Goal: Information Seeking & Learning: Learn about a topic

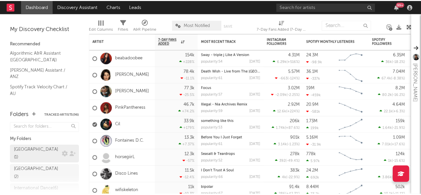
scroll to position [127, 0]
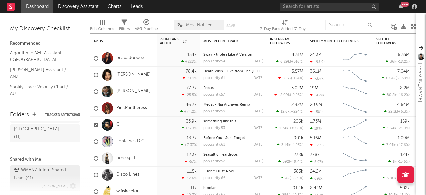
click at [53, 166] on div "WMANZ Intern Shared Leads ( 41 )" at bounding box center [44, 174] width 60 height 16
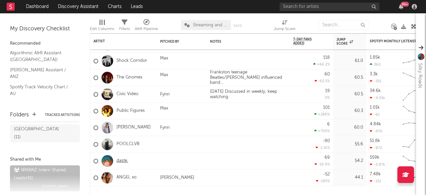
click at [124, 161] on link "daste." at bounding box center [123, 161] width 12 height 6
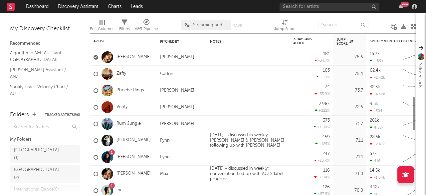
click at [127, 139] on link "[PERSON_NAME]" at bounding box center [134, 141] width 34 height 6
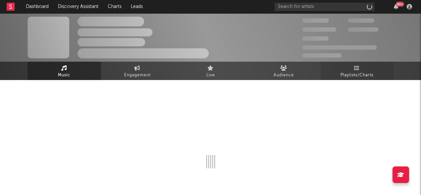
click at [358, 72] on span "Playlists/Charts" at bounding box center [357, 75] width 33 height 8
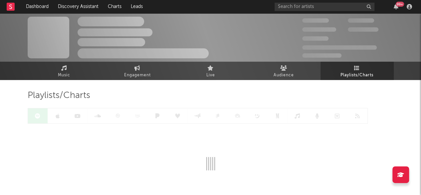
click at [358, 72] on span "Playlists/Charts" at bounding box center [357, 75] width 33 height 8
click at [308, 69] on link "Audience" at bounding box center [284, 71] width 73 height 18
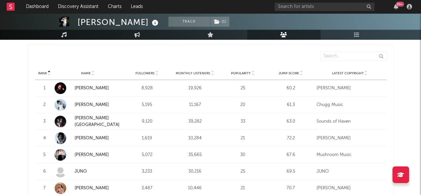
scroll to position [241, 0]
click at [94, 153] on link "[PERSON_NAME]" at bounding box center [92, 154] width 34 height 4
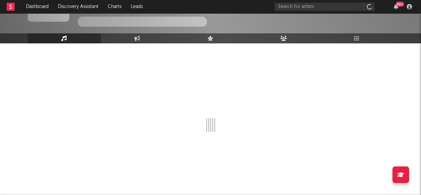
scroll to position [37, 0]
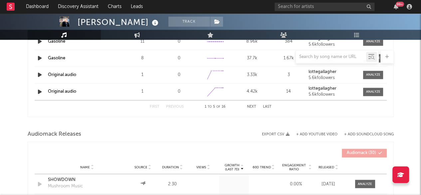
select select "6m"
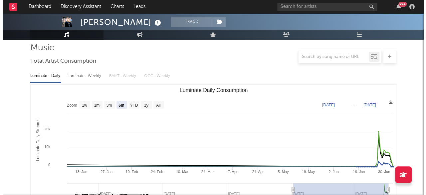
scroll to position [0, 0]
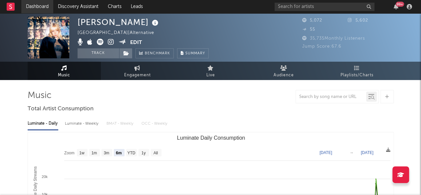
click at [39, 5] on link "Dashboard" at bounding box center [37, 6] width 32 height 13
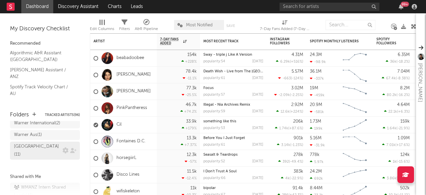
scroll to position [109, 0]
click at [31, 143] on div "[GEOGRAPHIC_DATA] ( 11 )" at bounding box center [37, 151] width 47 height 16
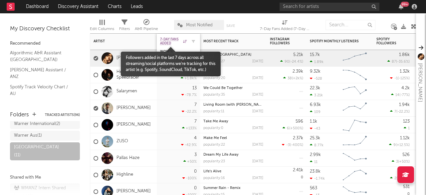
click at [173, 44] on span "7-Day Fans Added" at bounding box center [170, 41] width 21 height 8
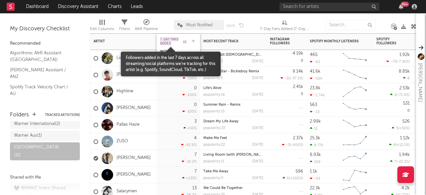
click at [168, 40] on span "7-Day Fans Added" at bounding box center [170, 41] width 21 height 8
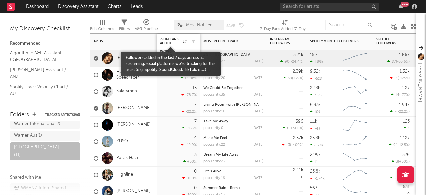
click at [161, 37] on div "7-Day Fans Added" at bounding box center [178, 41] width 37 height 13
click at [167, 41] on span "7-Day Fans Added" at bounding box center [170, 41] width 21 height 8
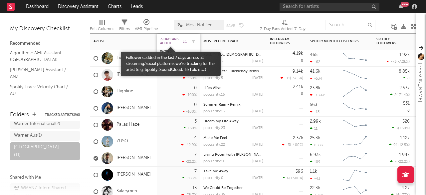
click at [172, 42] on span "7-Day Fans Added" at bounding box center [170, 41] width 21 height 8
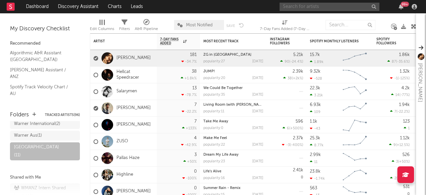
click at [302, 5] on input "text" at bounding box center [330, 7] width 100 height 8
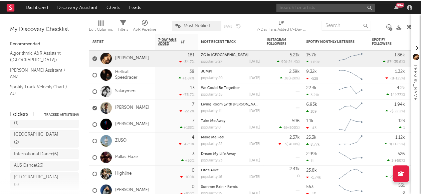
scroll to position [34, 0]
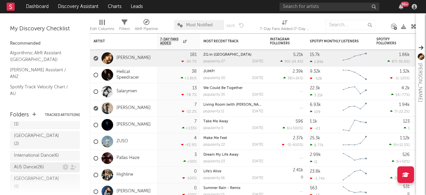
click at [40, 163] on div "AUS Dance ( 26 )" at bounding box center [29, 167] width 30 height 8
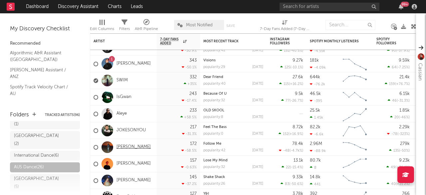
click at [126, 148] on link "[PERSON_NAME]" at bounding box center [134, 147] width 34 height 6
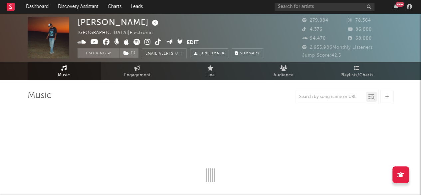
select select "6m"
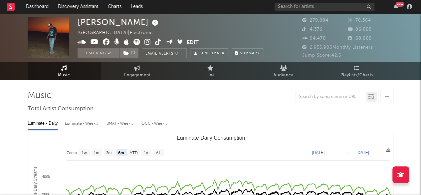
select select "6m"
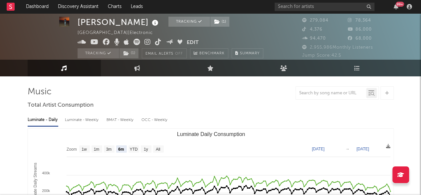
scroll to position [4, 0]
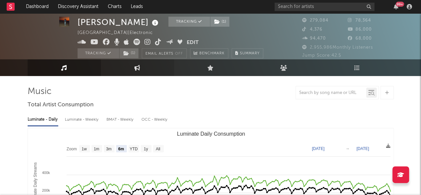
click at [133, 72] on link "Engagement" at bounding box center [137, 67] width 73 height 17
select select "1w"
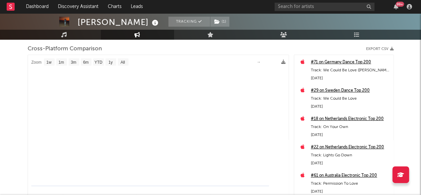
scroll to position [89, 0]
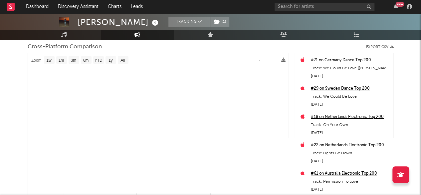
select select "1m"
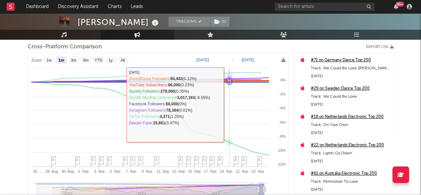
scroll to position [110, 0]
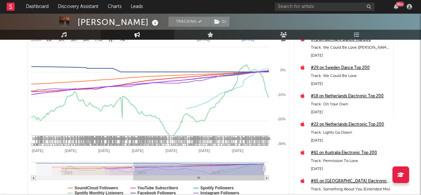
type input "[DATE]"
select select "1w"
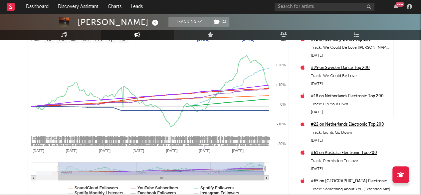
drag, startPoint x: 134, startPoint y: 168, endPoint x: 225, endPoint y: 46, distance: 152.1
click at [57, 166] on icon at bounding box center [58, 168] width 3 height 5
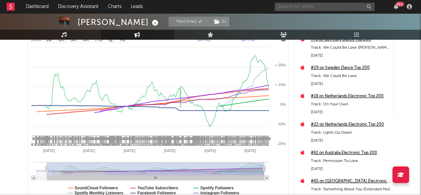
click at [294, 8] on input "text" at bounding box center [325, 7] width 100 height 8
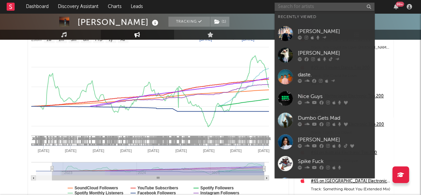
click at [294, 6] on input "text" at bounding box center [325, 7] width 100 height 8
type input "[PERSON_NAME]"
select select "1w"
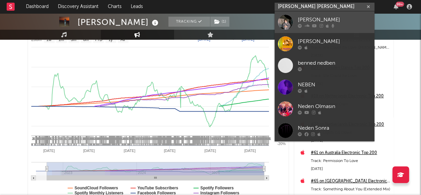
type input "[PERSON_NAME] [PERSON_NAME]"
click at [303, 20] on div "[PERSON_NAME]" at bounding box center [334, 20] width 73 height 8
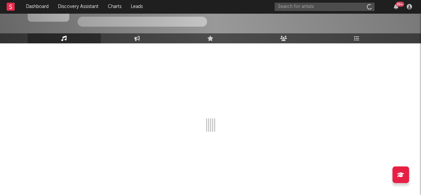
scroll to position [37, 0]
select select "6m"
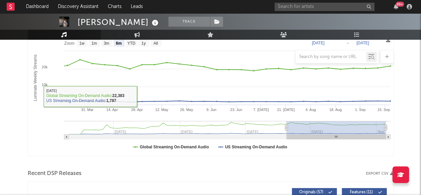
scroll to position [0, 0]
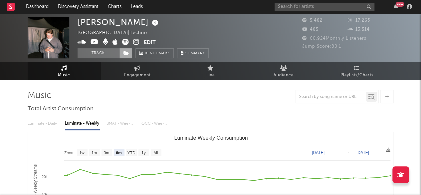
click at [127, 56] on span at bounding box center [125, 53] width 13 height 10
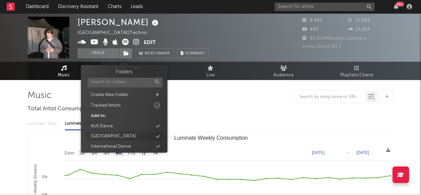
scroll to position [4, 0]
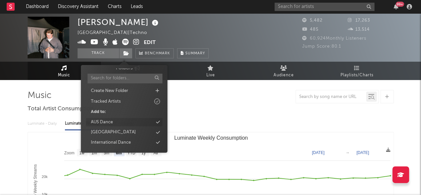
click at [114, 123] on div "AUS Dance" at bounding box center [124, 122] width 77 height 9
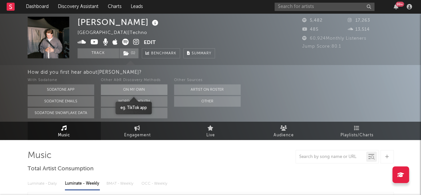
click at [128, 89] on button "On My Own" at bounding box center [134, 89] width 67 height 11
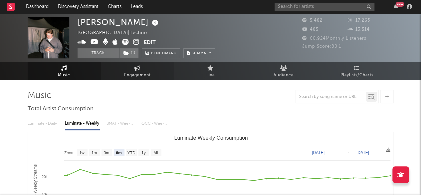
click at [130, 67] on link "Engagement" at bounding box center [137, 71] width 73 height 18
select select "1w"
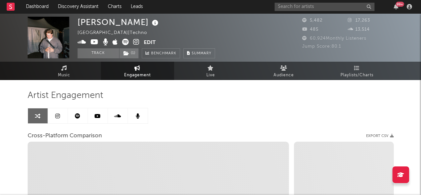
select select "1m"
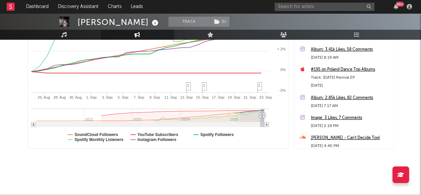
scroll to position [168, 0]
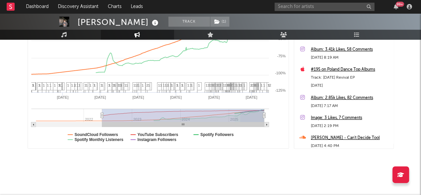
drag, startPoint x: 260, startPoint y: 115, endPoint x: 95, endPoint y: 109, distance: 164.7
click at [95, 109] on g at bounding box center [150, 118] width 238 height 18
type input "[DATE]"
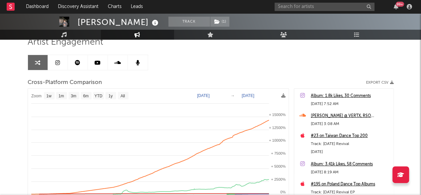
select select "1w"
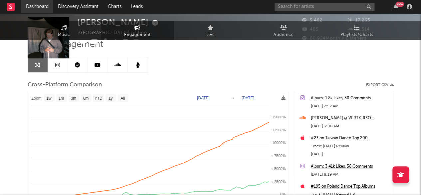
scroll to position [0, 0]
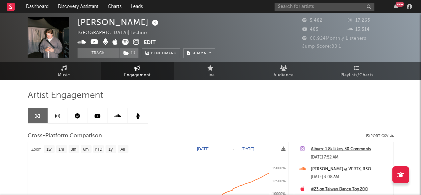
select select "1w"
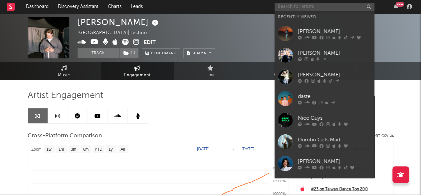
click at [292, 7] on input "text" at bounding box center [325, 7] width 100 height 8
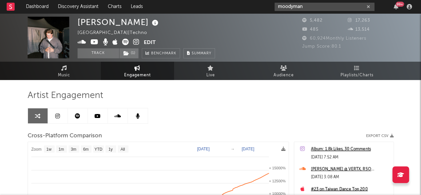
type input "moodyman"
click at [9, 5] on rect at bounding box center [11, 7] width 8 height 8
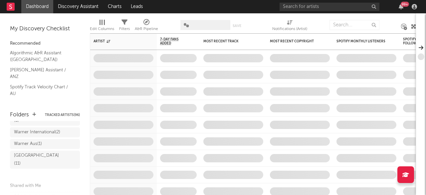
scroll to position [96, 0]
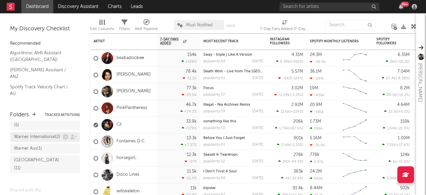
click at [40, 136] on div "Warner International ( 2 )" at bounding box center [37, 137] width 46 height 8
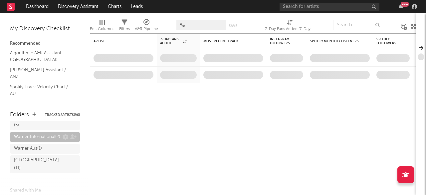
scroll to position [83, 0]
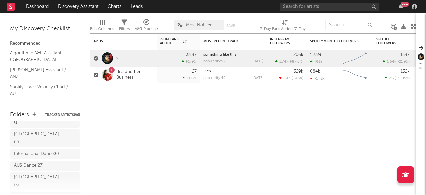
scroll to position [33, 0]
click at [40, 164] on div "AUS Dance ( 27 )" at bounding box center [29, 168] width 30 height 8
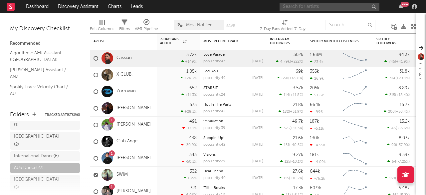
click at [312, 10] on input "text" at bounding box center [330, 7] width 100 height 8
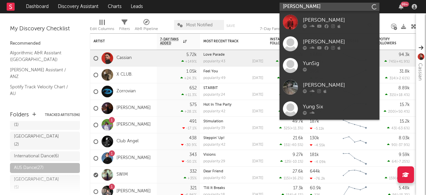
type input "yung singh"
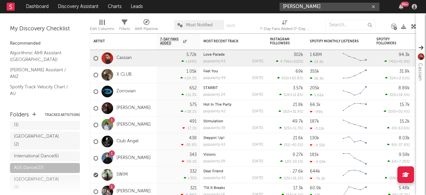
click at [319, 7] on input "yung singh" at bounding box center [330, 7] width 100 height 8
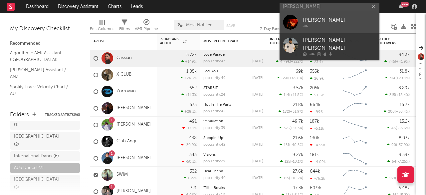
click at [317, 19] on div "Yung Singh" at bounding box center [339, 20] width 73 height 8
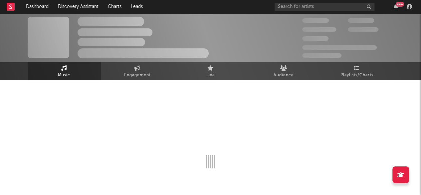
select select "1w"
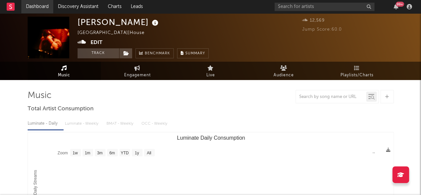
click at [41, 5] on link "Dashboard" at bounding box center [37, 6] width 32 height 13
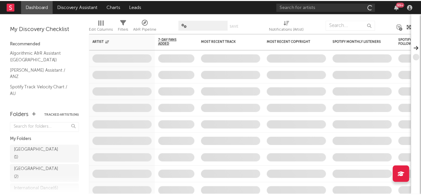
scroll to position [127, 0]
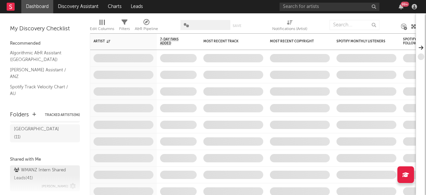
click at [49, 166] on div "WMANZ Intern Shared Leads ( 41 )" at bounding box center [44, 174] width 60 height 16
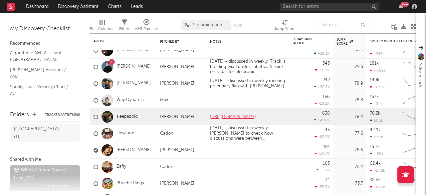
click at [126, 117] on link "sleepazoid" at bounding box center [127, 117] width 21 height 6
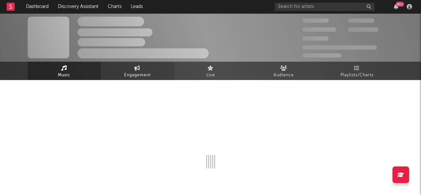
select select "1w"
